Goal: Task Accomplishment & Management: Complete application form

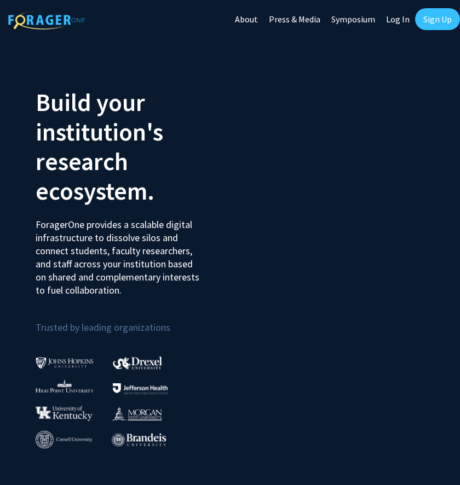
click at [431, 19] on link "Sign Up" at bounding box center [437, 19] width 45 height 22
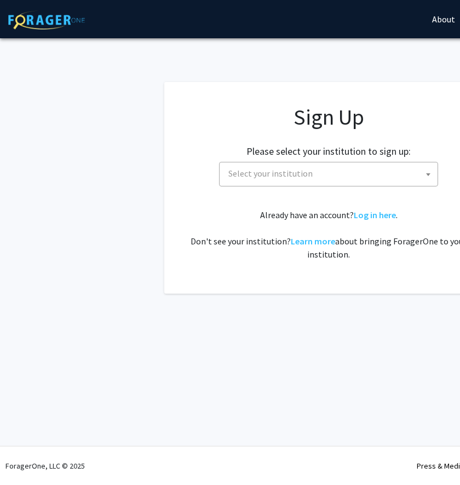
click at [354, 178] on span "Select your institution" at bounding box center [330, 174] width 213 height 22
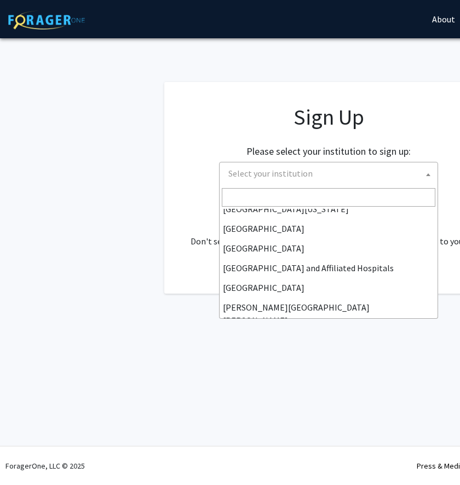
scroll to position [130, 0]
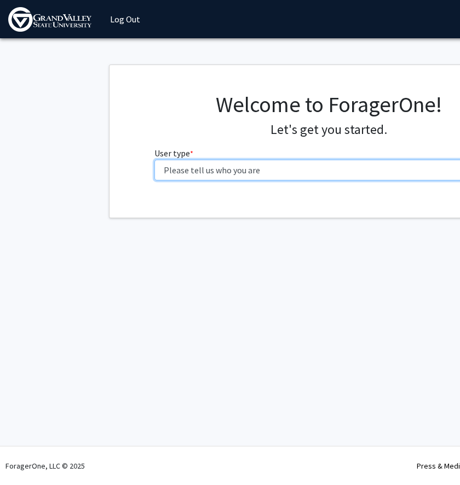
select select "1: undergrad"
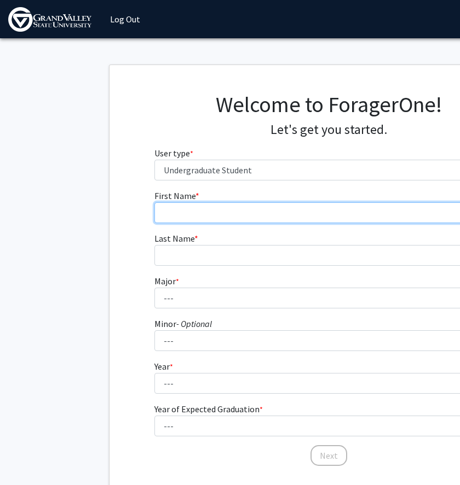
click at [332, 214] on input "First Name * required" at bounding box center [328, 212] width 349 height 21
type input "[PERSON_NAME]"
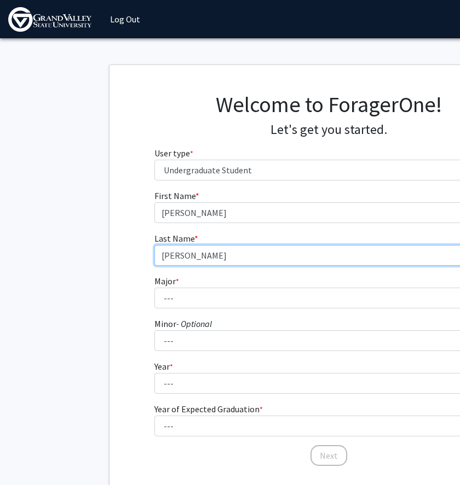
type input "[PERSON_NAME]"
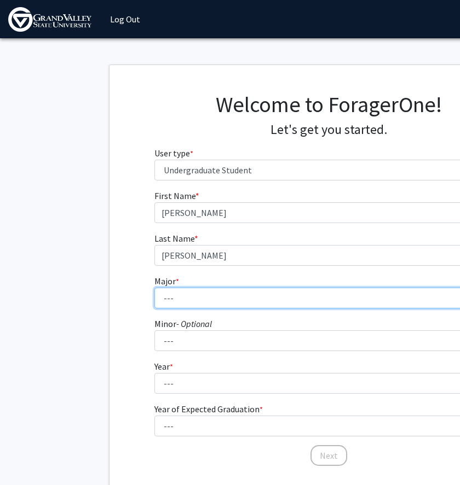
select select "65: 1940"
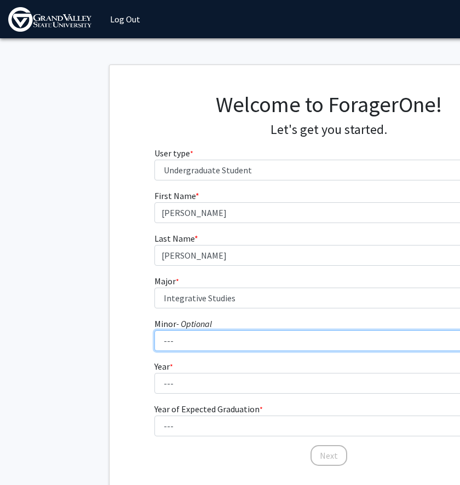
select select "13: 1498"
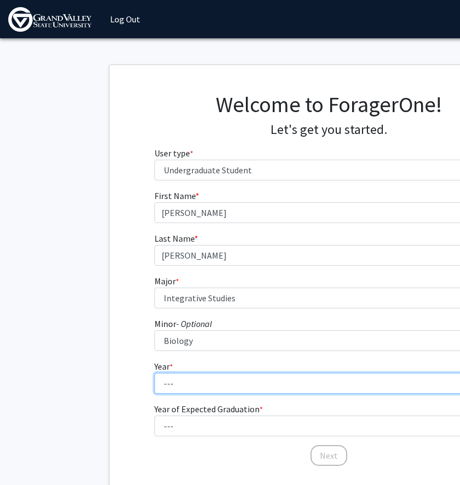
select select "4: senior"
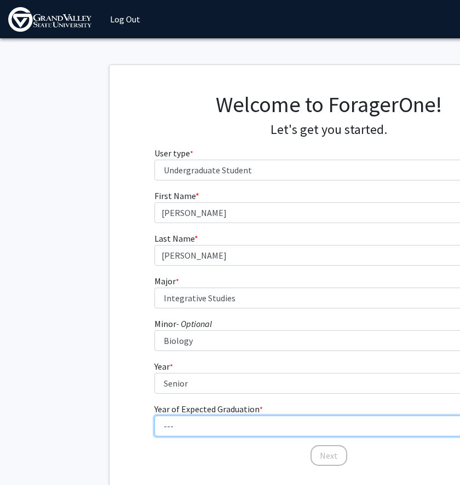
select select "2: 2026"
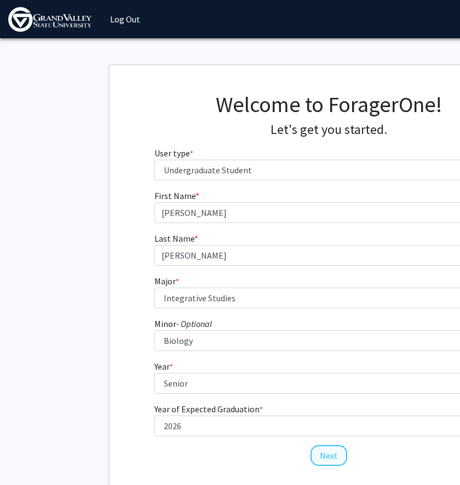
click at [319, 455] on button "Next" at bounding box center [328, 455] width 37 height 21
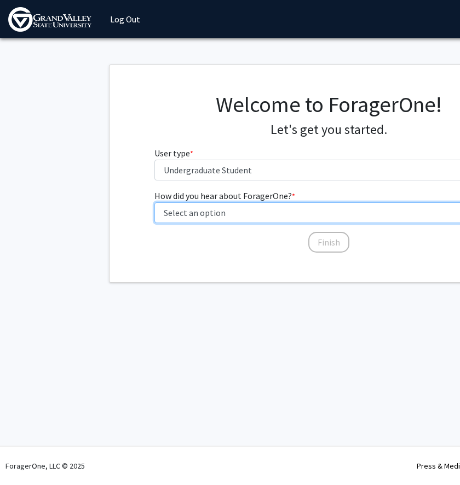
select select "2: faculty_recommendation"
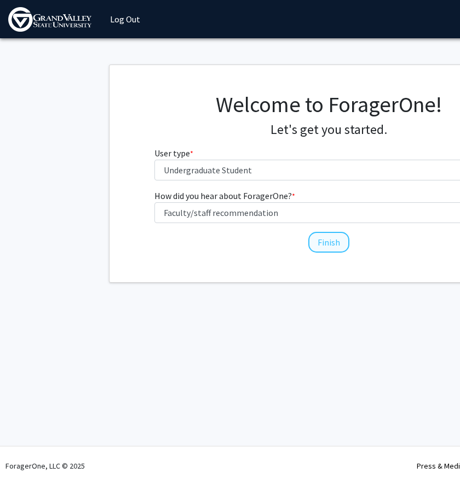
click at [321, 242] on button "Finish" at bounding box center [328, 242] width 41 height 21
